Goal: Learn about a topic: Learn about a topic

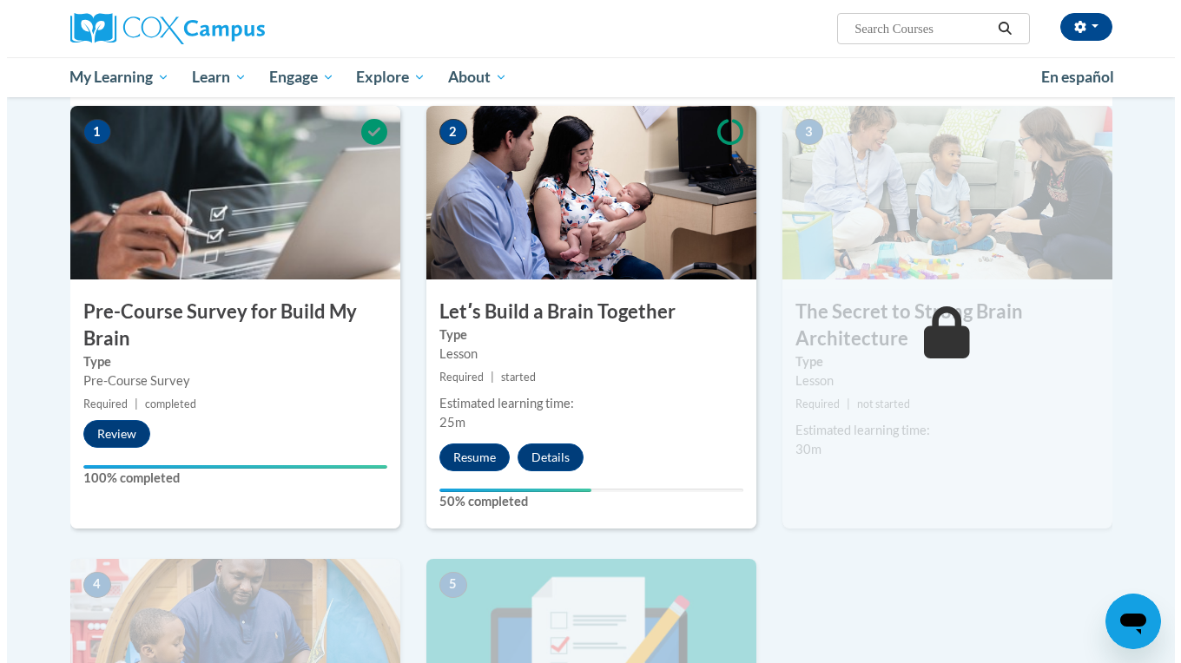
scroll to position [377, 0]
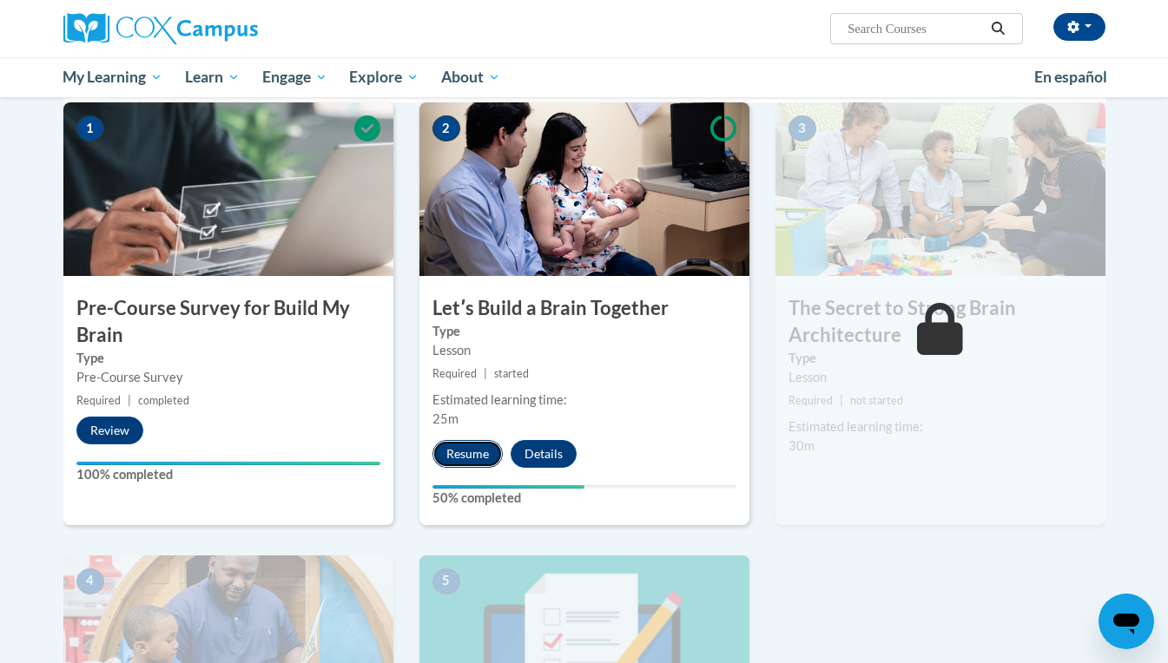
click at [473, 458] on button "Resume" at bounding box center [467, 454] width 70 height 28
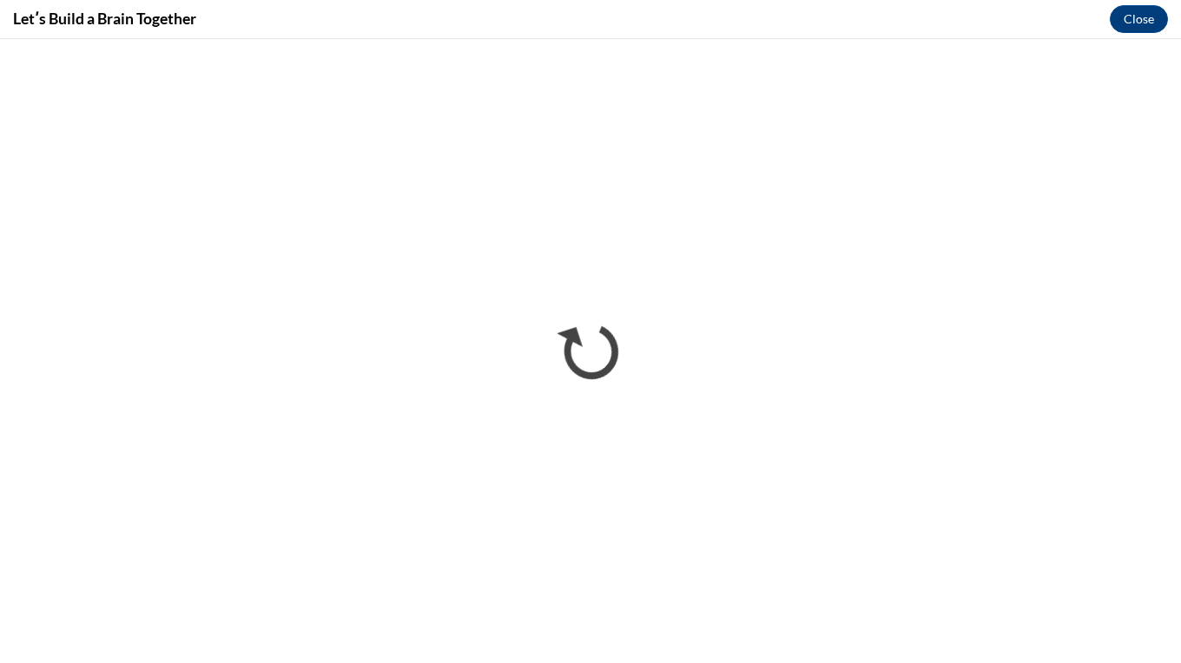
scroll to position [0, 0]
